Goal: Task Accomplishment & Management: Use online tool/utility

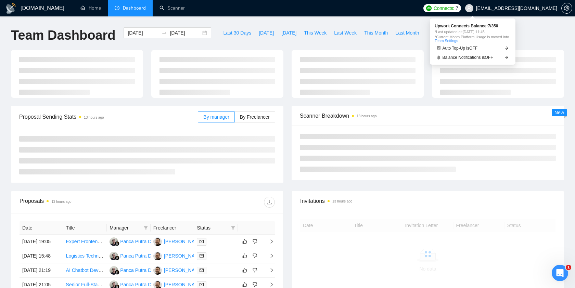
click at [454, 9] on span "Connects:" at bounding box center [443, 8] width 21 height 8
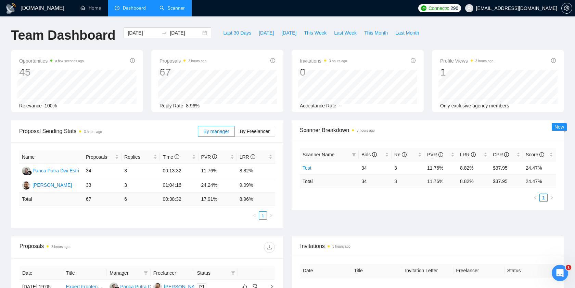
click at [171, 10] on link "Scanner" at bounding box center [171, 8] width 25 height 6
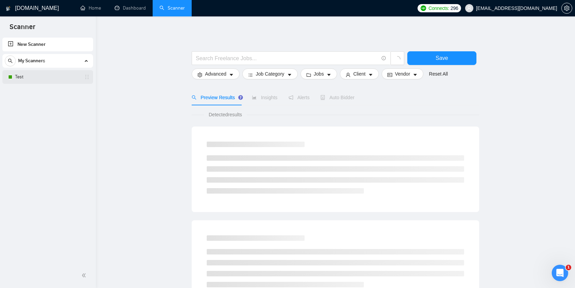
click at [41, 75] on link "Test" at bounding box center [47, 77] width 65 height 14
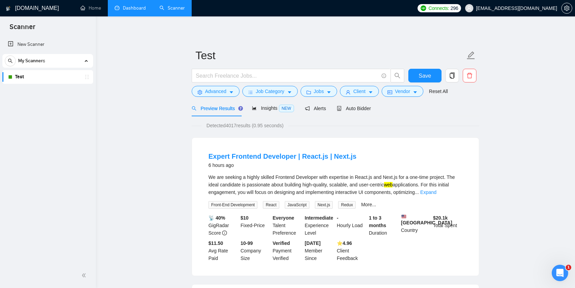
click at [123, 11] on link "Dashboard" at bounding box center [130, 8] width 31 height 6
